Goal: Task Accomplishment & Management: Complete application form

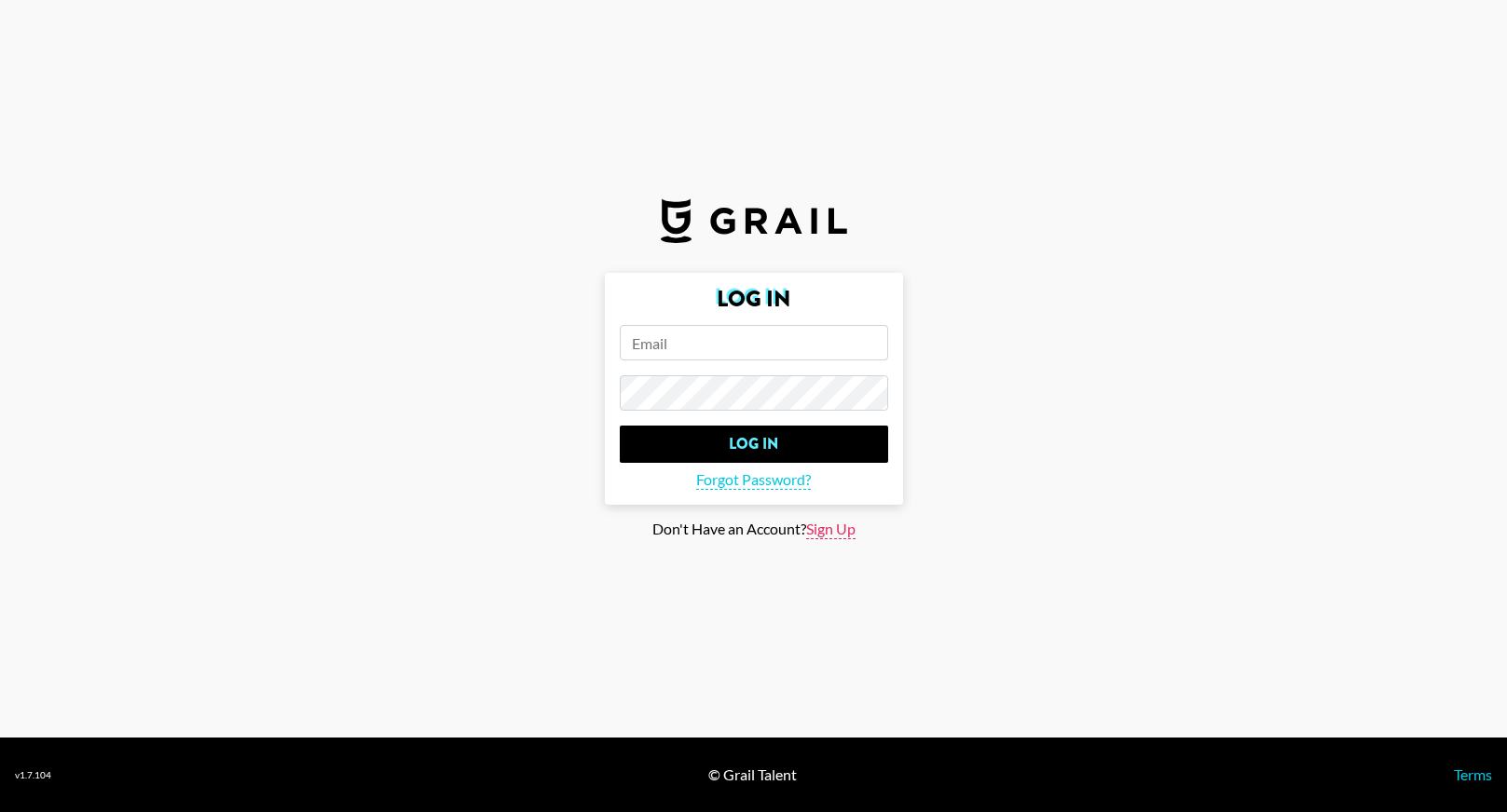
click at [838, 528] on span "Sign Up" at bounding box center [830, 529] width 49 height 20
type input "Sign Up"
click at [694, 330] on input "email" at bounding box center [754, 342] width 268 height 35
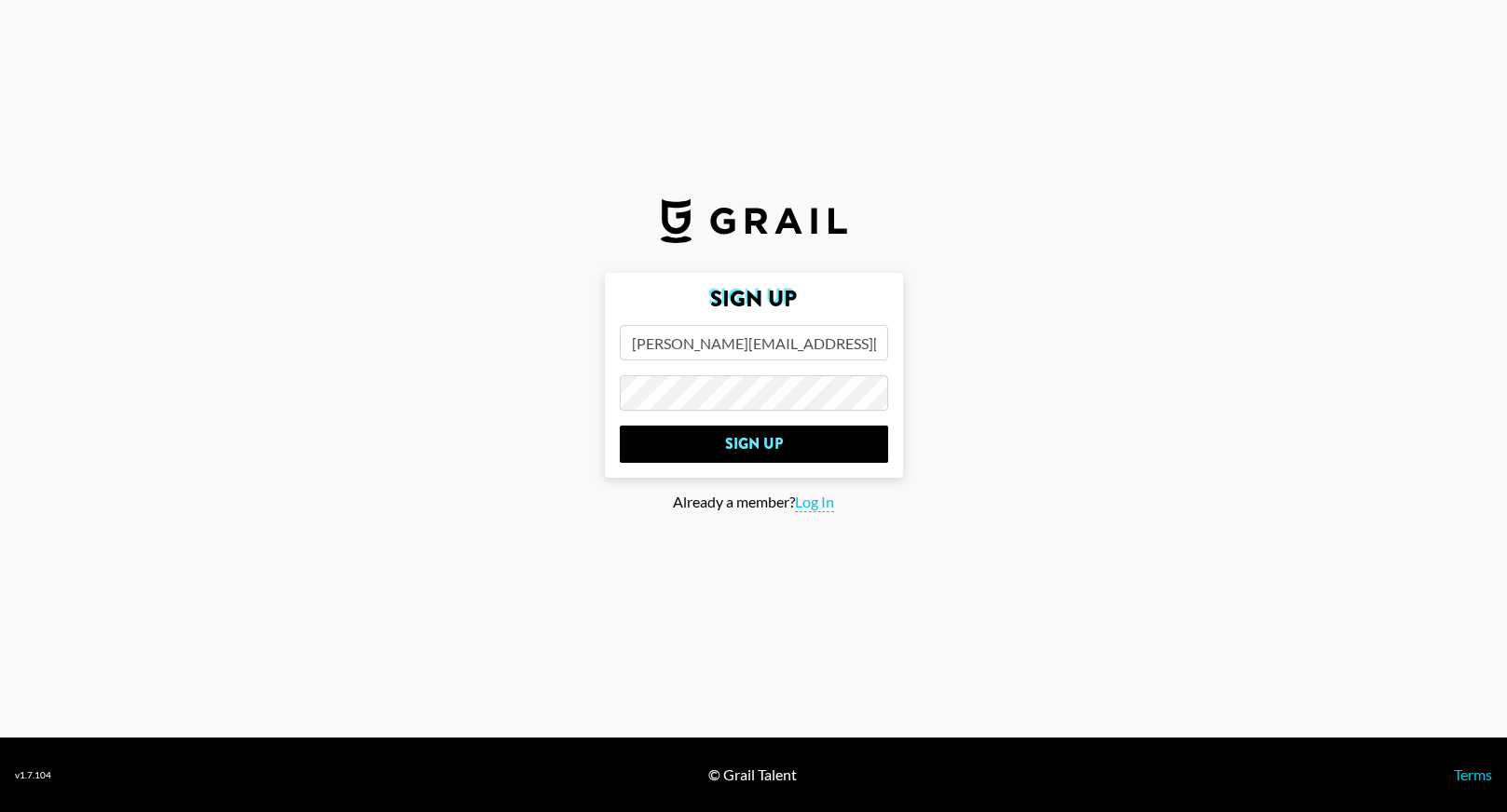
type input "[PERSON_NAME][EMAIL_ADDRESS][PERSON_NAME][DOMAIN_NAME]"
click at [620, 425] on input "Sign Up" at bounding box center [754, 444] width 268 height 37
click at [756, 456] on input "Sign Up" at bounding box center [754, 444] width 268 height 37
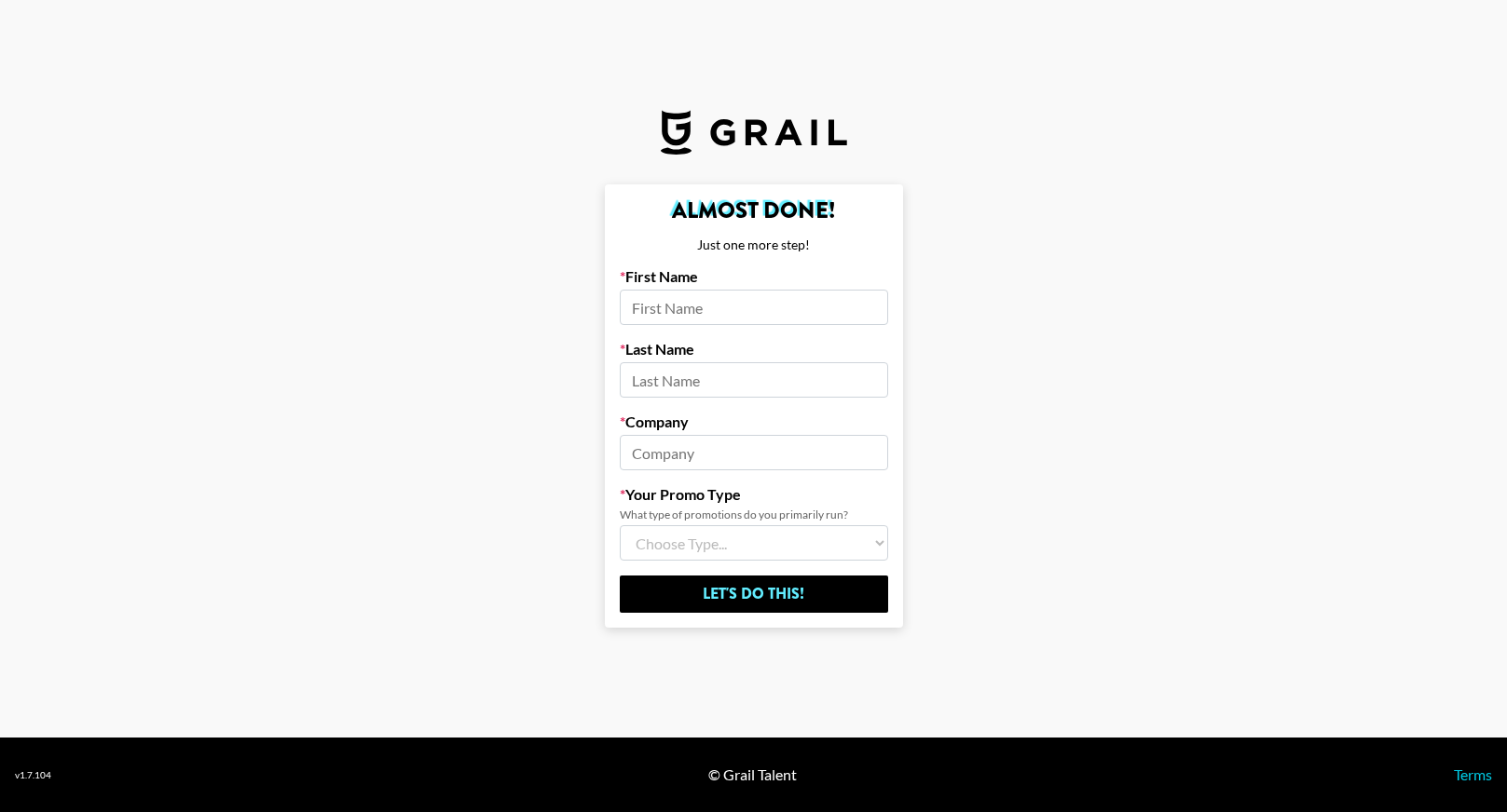
click at [652, 322] on input at bounding box center [754, 307] width 268 height 35
type input "[PERSON_NAME]"
click at [698, 461] on input at bounding box center [754, 452] width 268 height 35
type input "LTK"
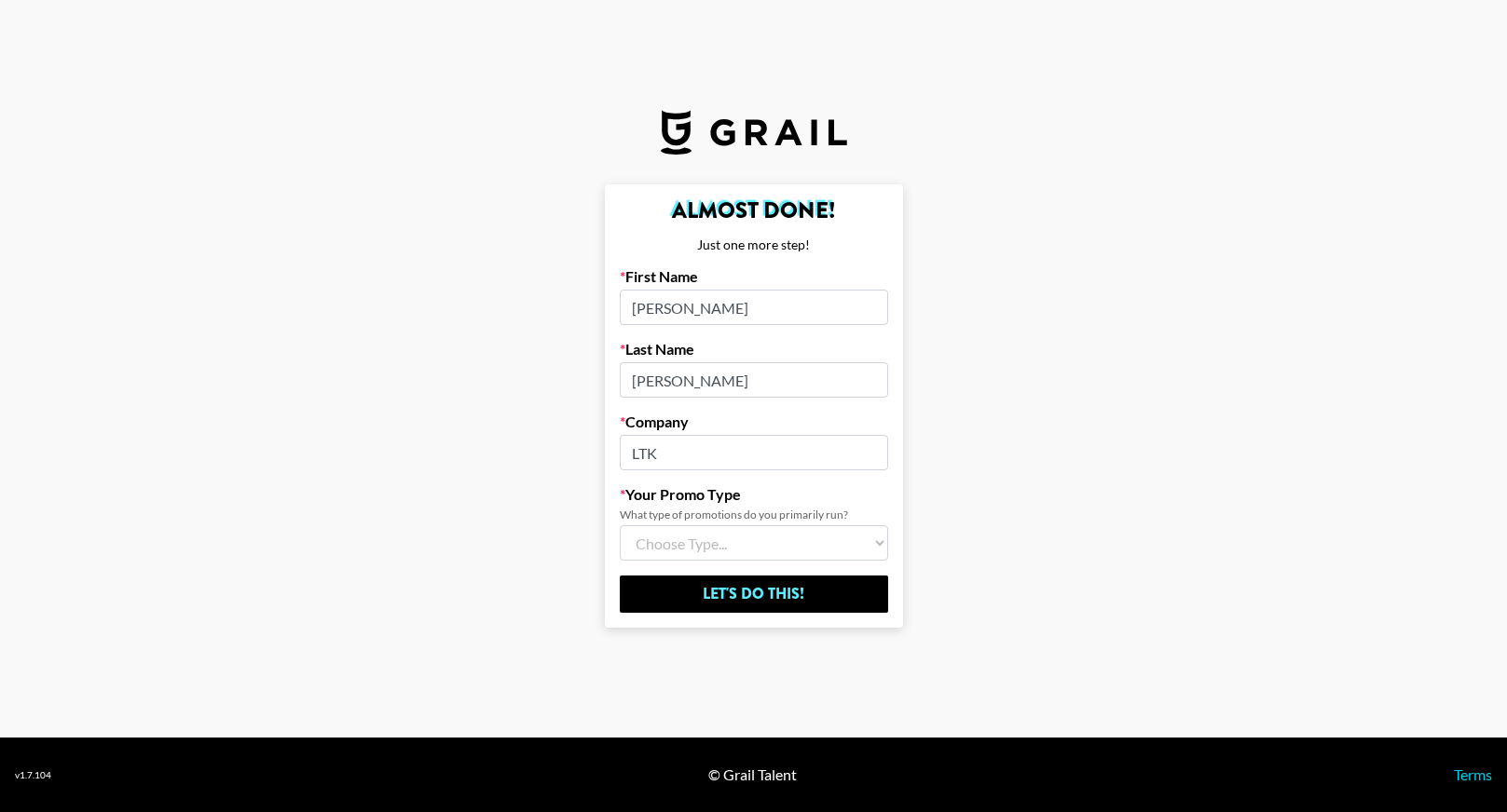
click at [681, 550] on select "Choose Type... Song Promos Brand Promos Both (I work at an Agency)" at bounding box center [754, 542] width 268 height 35
select select "Multi"
click at [620, 525] on select "Choose Type... Song Promos Brand Promos Both (I work at an Agency)" at bounding box center [754, 542] width 268 height 35
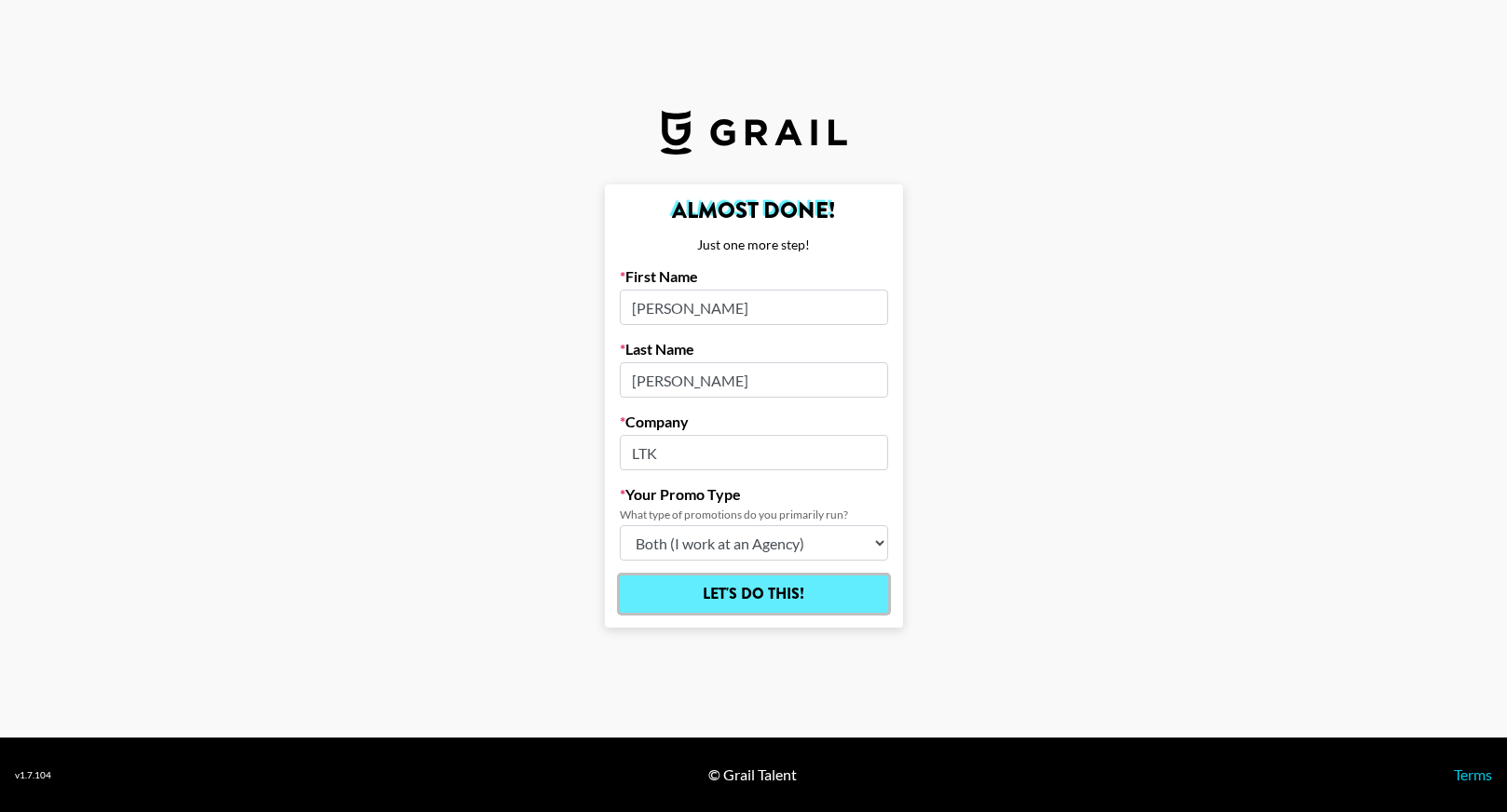
click at [779, 605] on input "Let's Do This!" at bounding box center [754, 594] width 268 height 37
select select "Song"
